Goal: Transaction & Acquisition: Purchase product/service

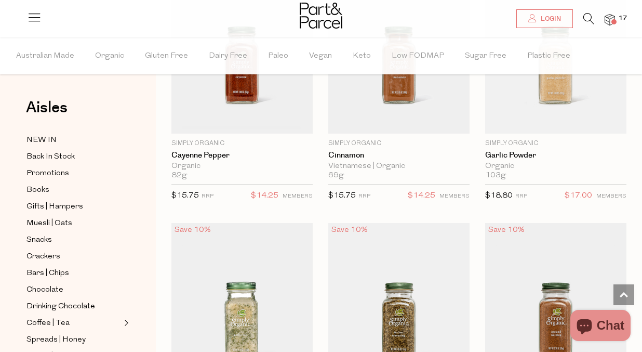
click at [611, 22] on img at bounding box center [610, 20] width 10 height 12
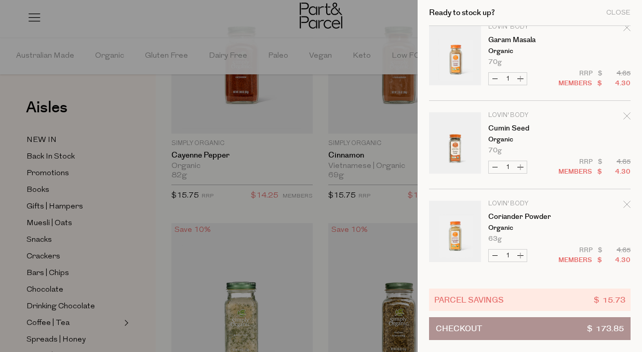
scroll to position [808, 0]
click at [625, 205] on icon "Remove Coriander Powder" at bounding box center [627, 204] width 7 height 7
click at [626, 117] on icon "Remove Cumin Seed" at bounding box center [627, 116] width 7 height 7
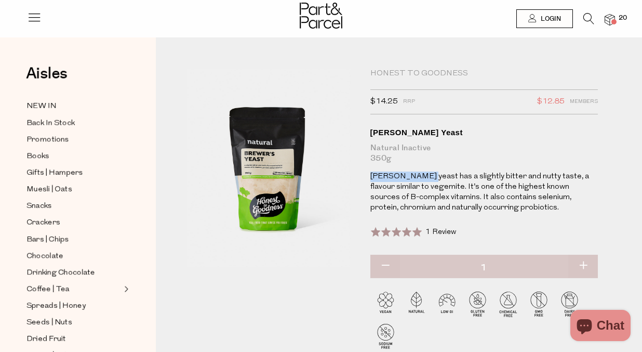
drag, startPoint x: 424, startPoint y: 173, endPoint x: 369, endPoint y: 174, distance: 54.6
click at [369, 174] on div "Honest to Goodness $14.25 RRP $12.85 Members Available: In Stock Brewer's Yeast…" at bounding box center [473, 219] width 220 height 300
copy p "Brewer's yeast"
